Goal: Find specific page/section: Find specific page/section

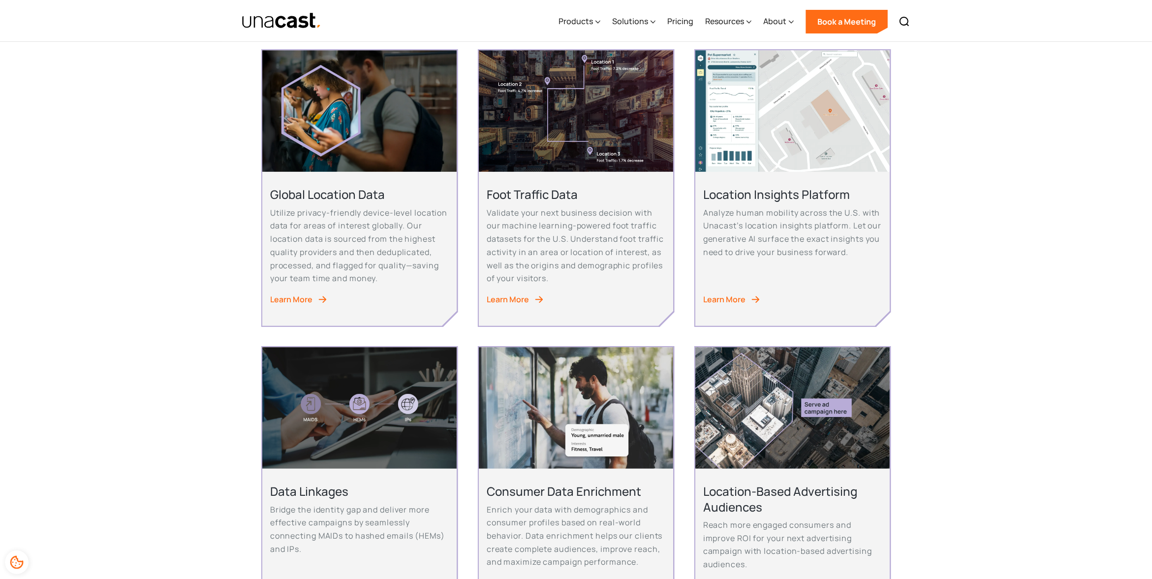
scroll to position [390, 0]
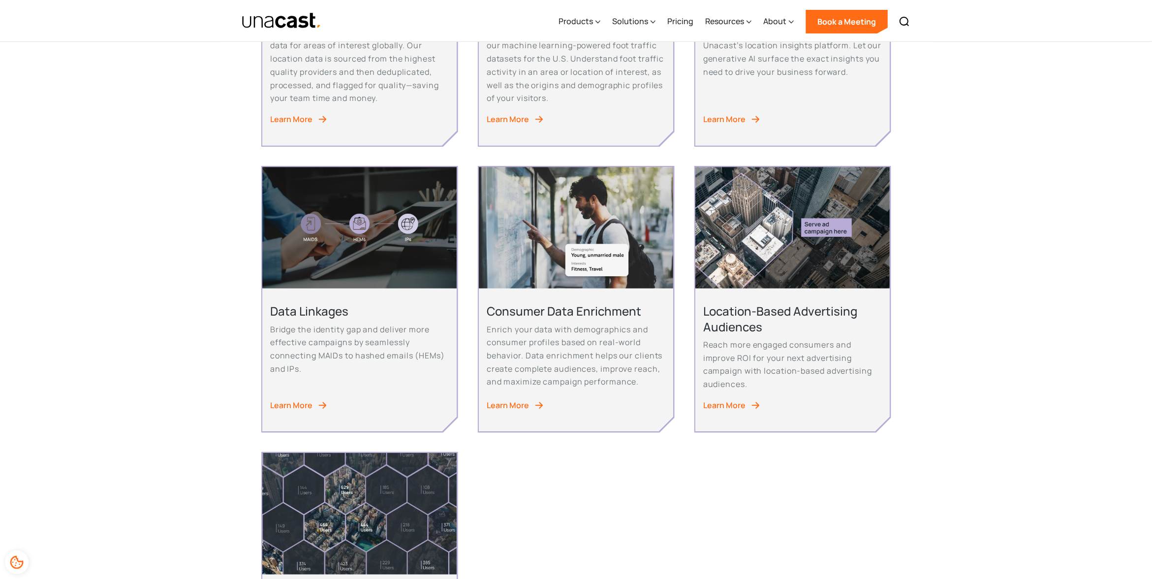
click at [518, 401] on div "Learn More" at bounding box center [508, 405] width 42 height 13
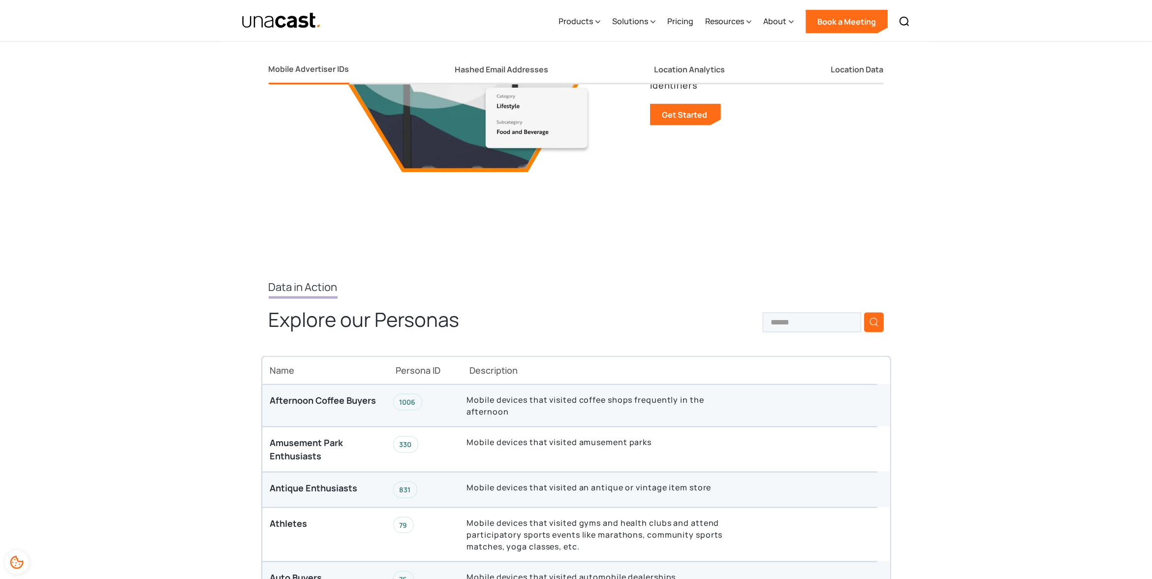
scroll to position [1182, 0]
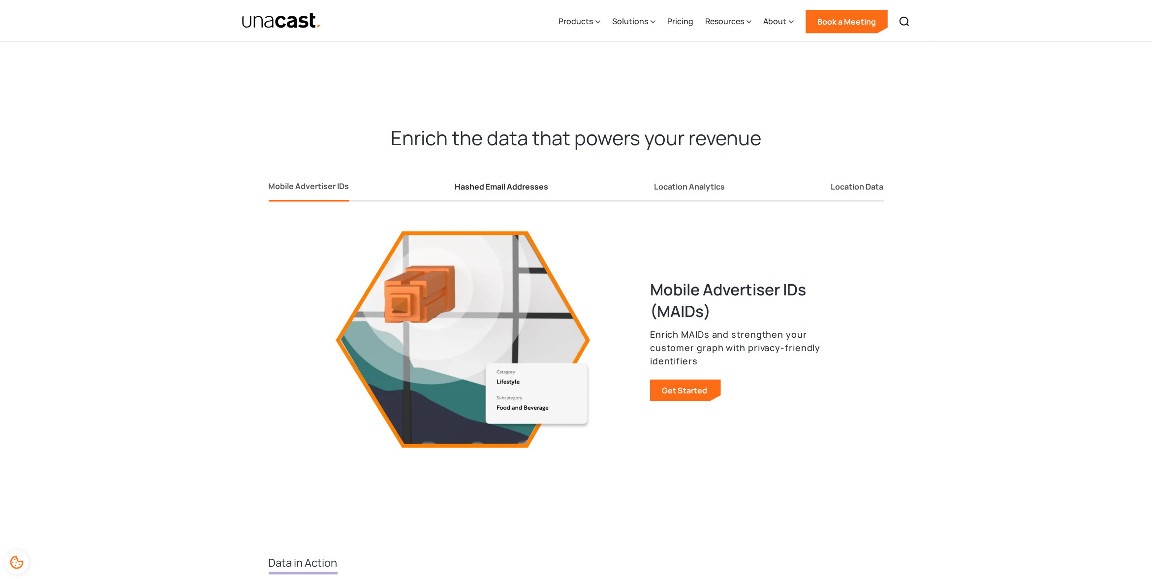
click at [520, 184] on div "Hashed Email Addresses" at bounding box center [501, 187] width 93 height 10
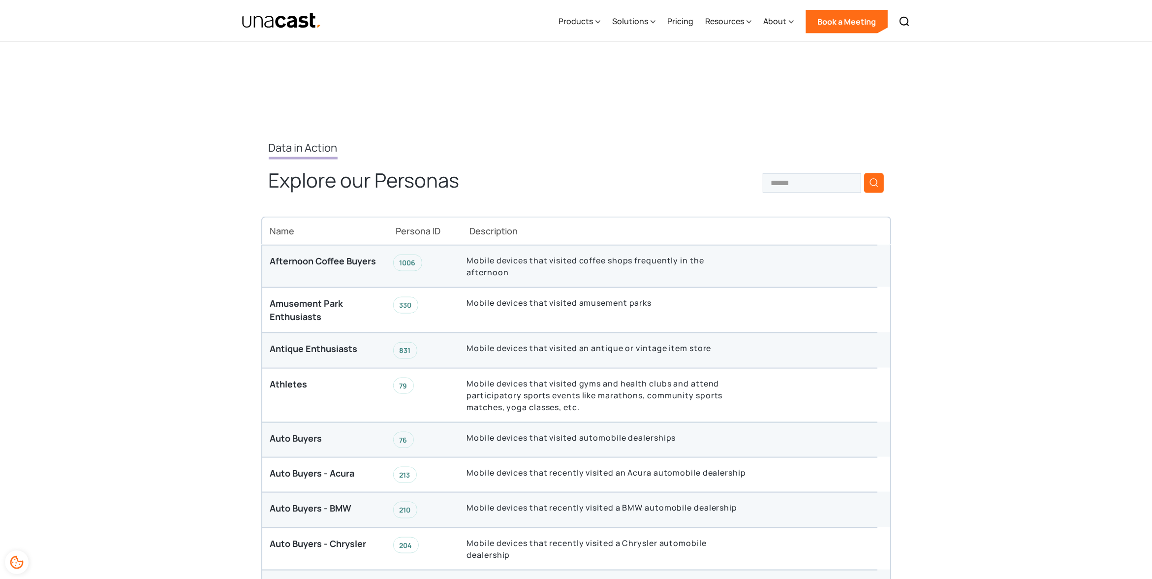
scroll to position [1534, 0]
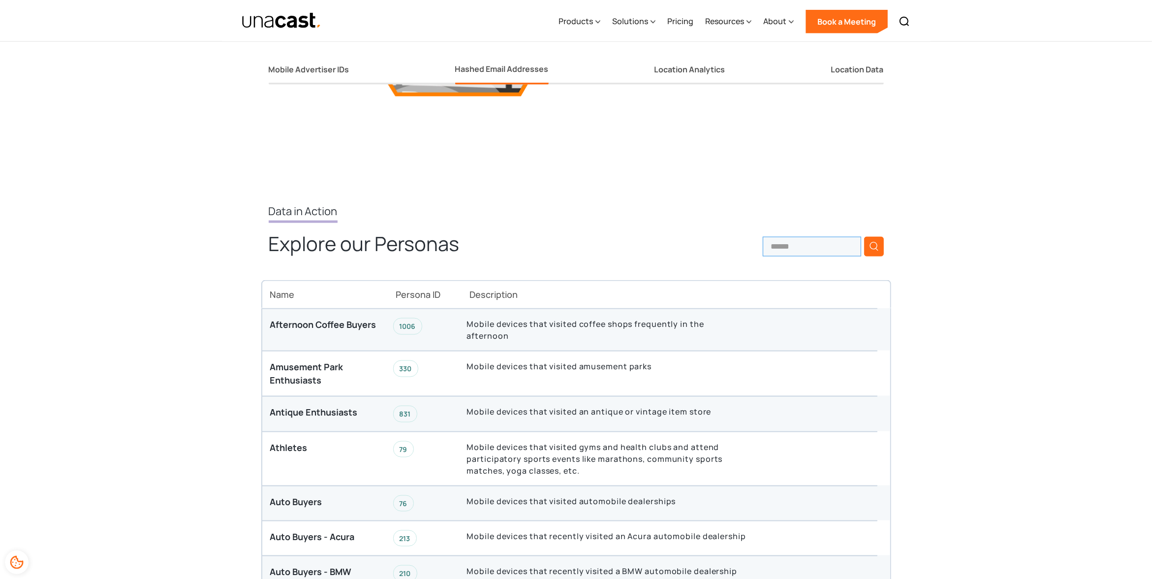
click at [783, 244] on input "search" at bounding box center [812, 247] width 98 height 20
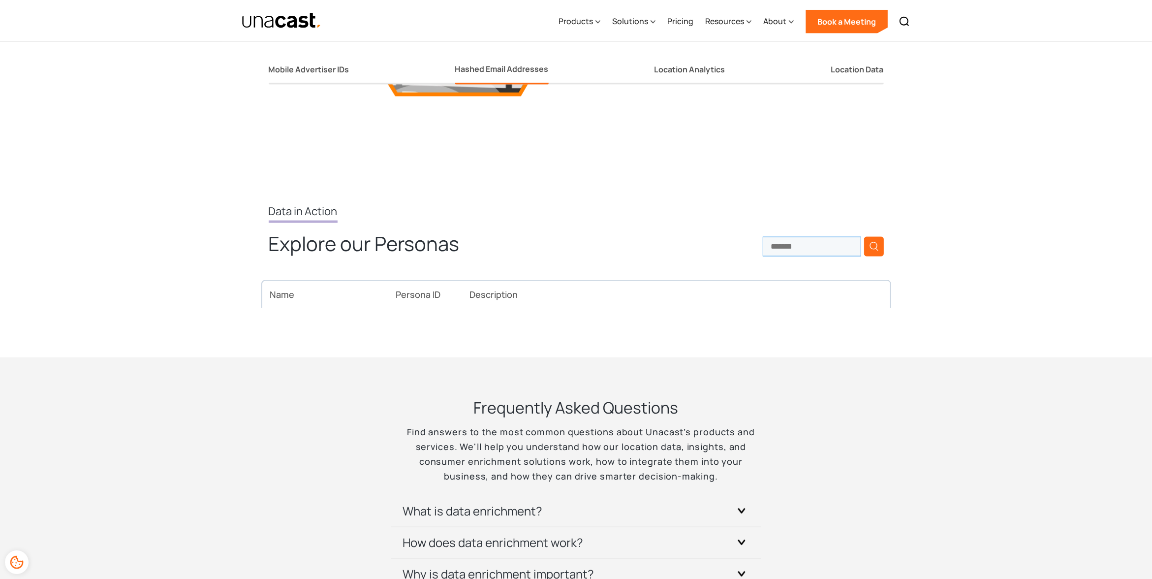
drag, startPoint x: 807, startPoint y: 243, endPoint x: 737, endPoint y: 243, distance: 70.9
click at [737, 243] on div "******* Thank you! Your submission has been received! Oops! Something went wron…" at bounding box center [730, 251] width 308 height 28
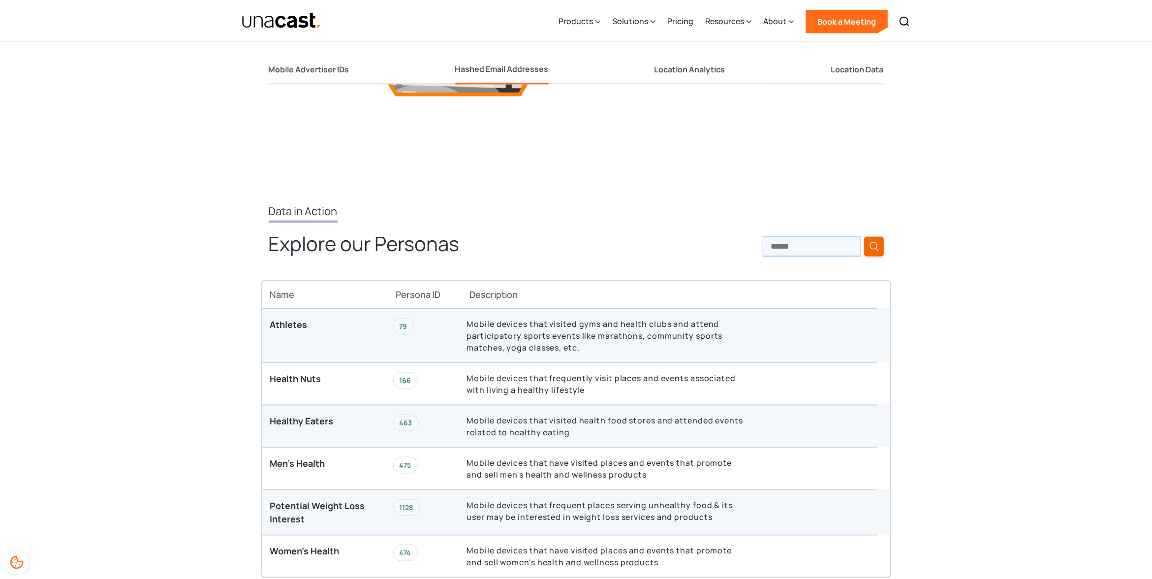
type input "******"
click at [876, 243] on circle "search button" at bounding box center [873, 245] width 7 height 7
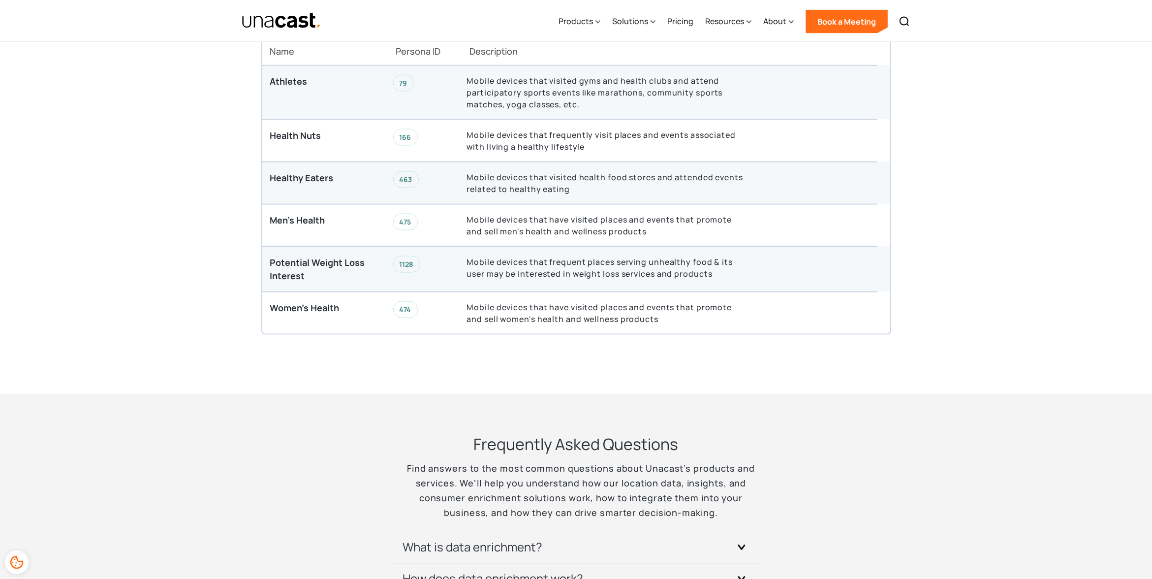
scroll to position [963, 0]
